Goal: Information Seeking & Learning: Learn about a topic

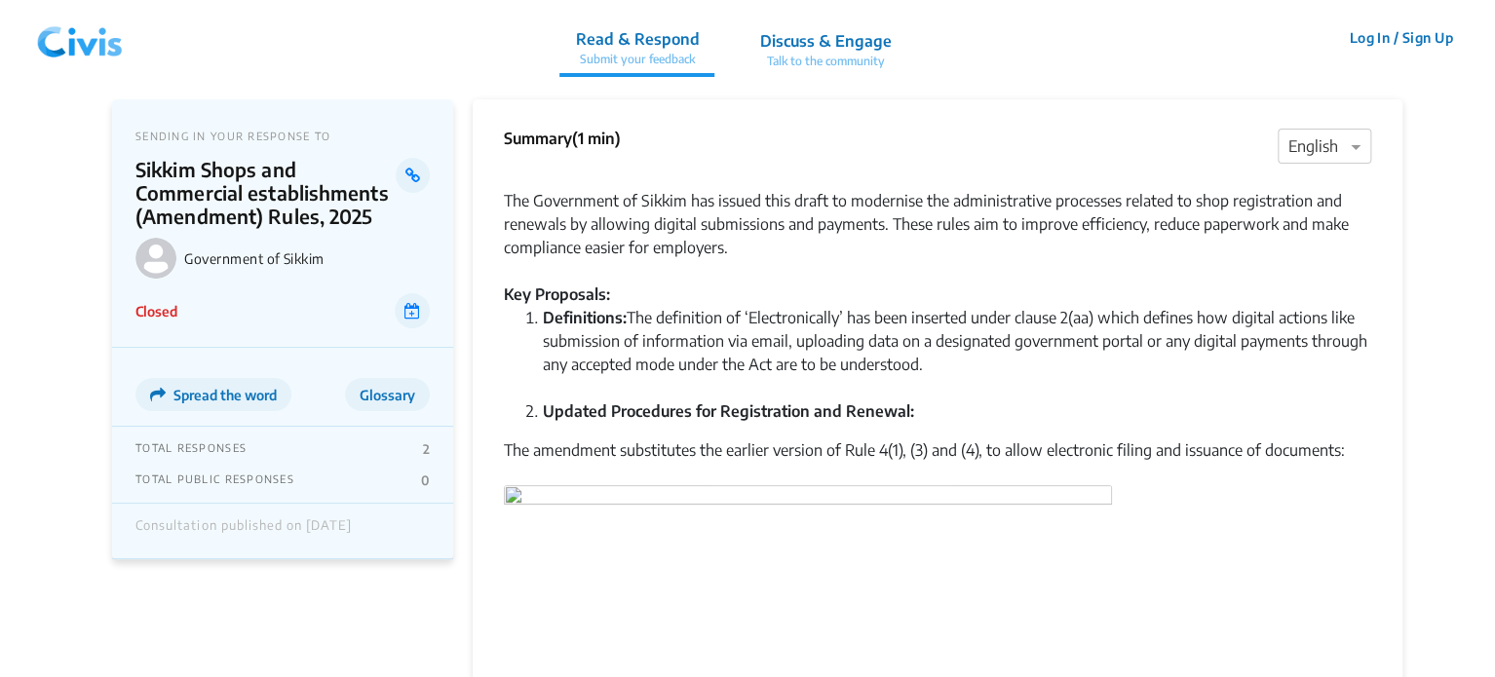
click at [115, 42] on img at bounding box center [79, 38] width 101 height 58
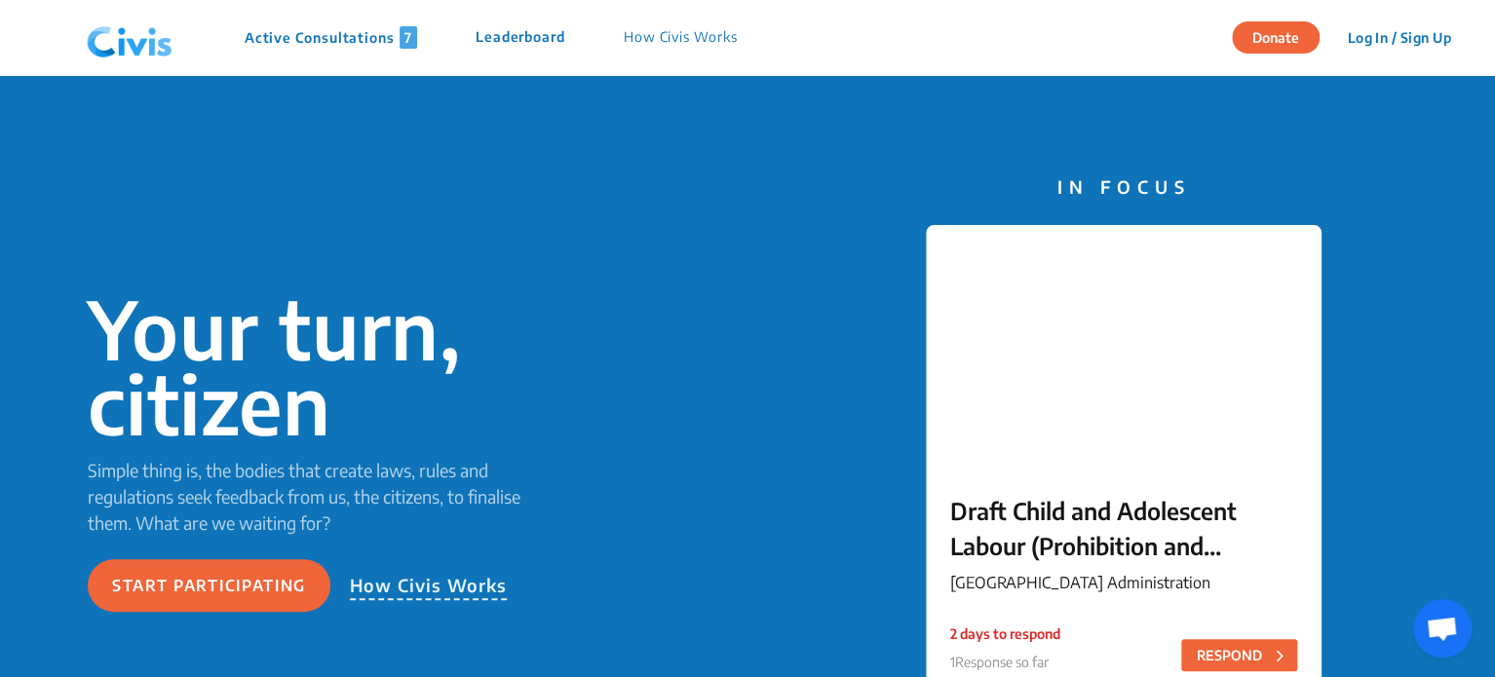
click at [274, 39] on p "Active Consultations 7" at bounding box center [331, 37] width 173 height 22
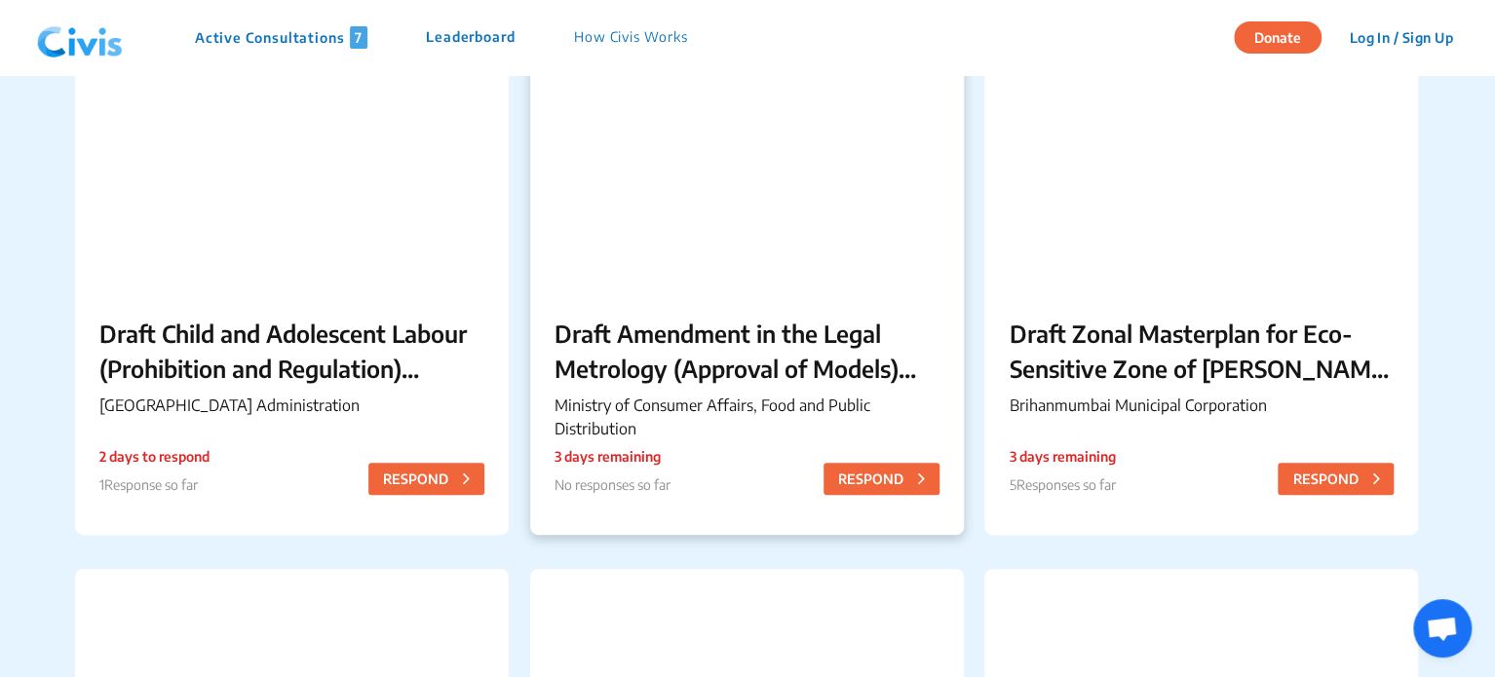
scroll to position [203, 0]
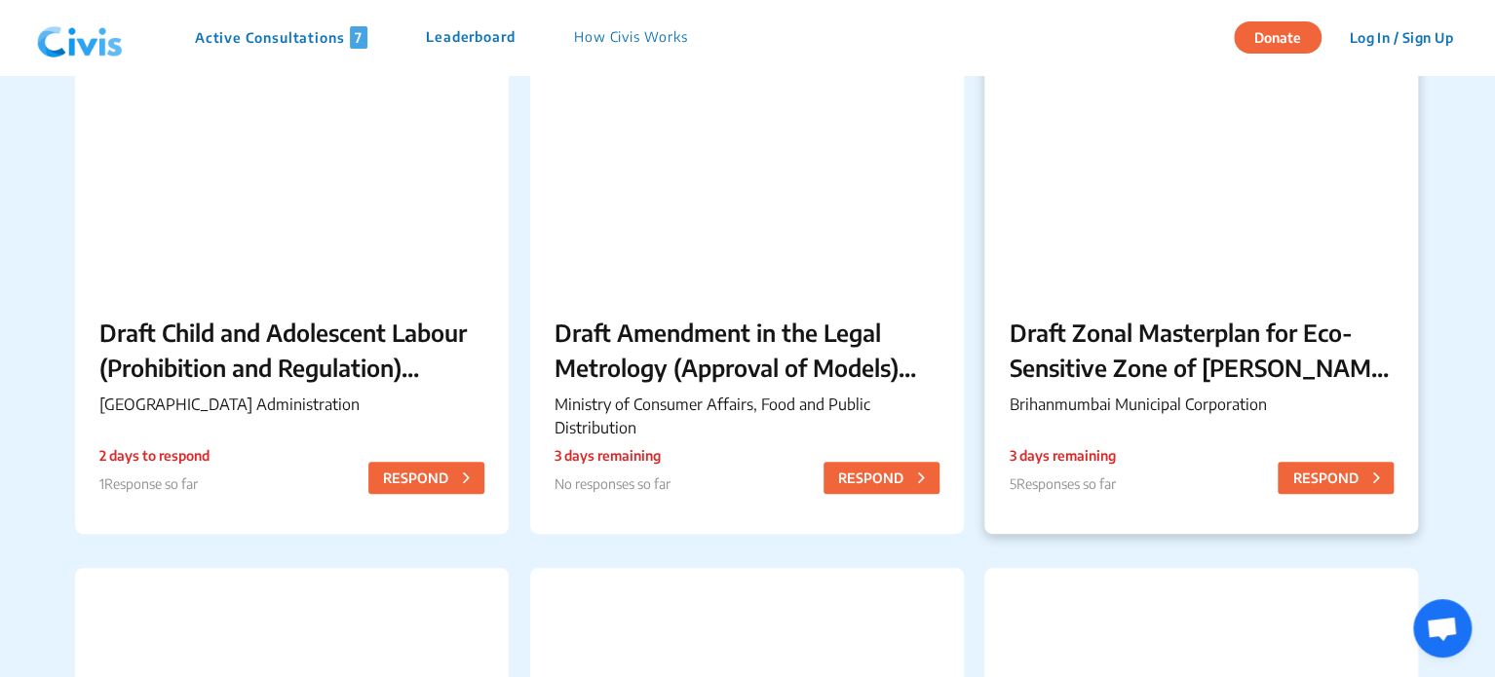
click at [1158, 324] on p "Draft Zonal Masterplan for Eco- Sensitive Zone of [PERSON_NAME][GEOGRAPHIC_DATA]" at bounding box center [1201, 350] width 385 height 70
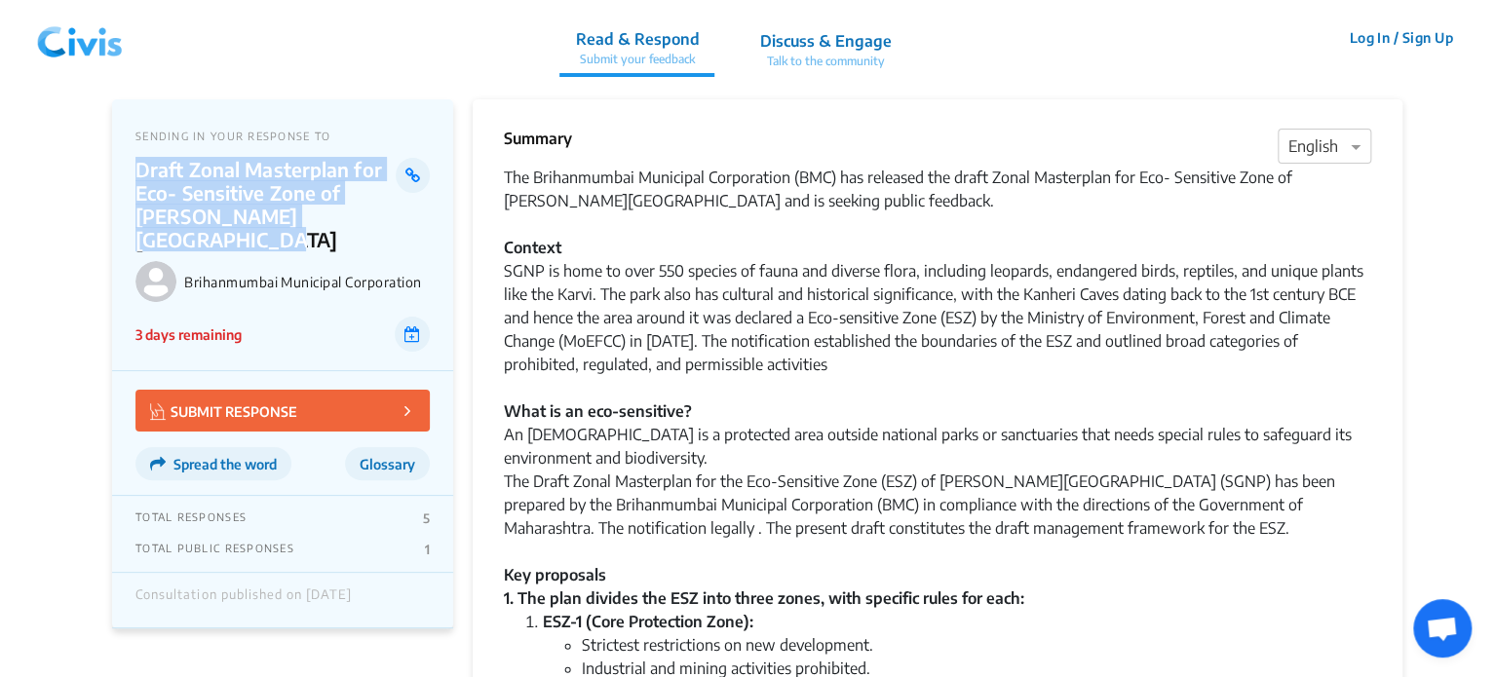
drag, startPoint x: 134, startPoint y: 170, endPoint x: 191, endPoint y: 239, distance: 90.0
click at [191, 239] on div "SENDING IN YOUR RESPONSE TO Draft Zonal Masterplan for Eco- Sensitive Zone of […" at bounding box center [282, 235] width 341 height 272
copy p "Draft Zonal Masterplan for Eco- Sensitive Zone of [PERSON_NAME][GEOGRAPHIC_DATA]"
